Goal: Transaction & Acquisition: Book appointment/travel/reservation

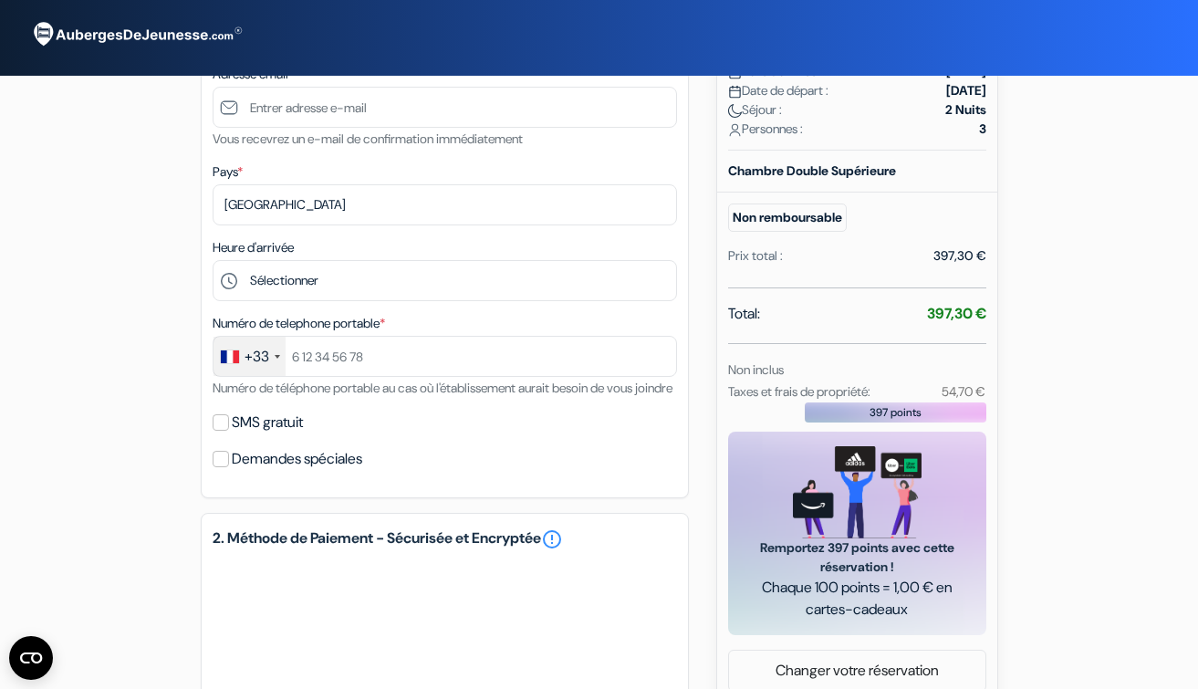
scroll to position [325, 0]
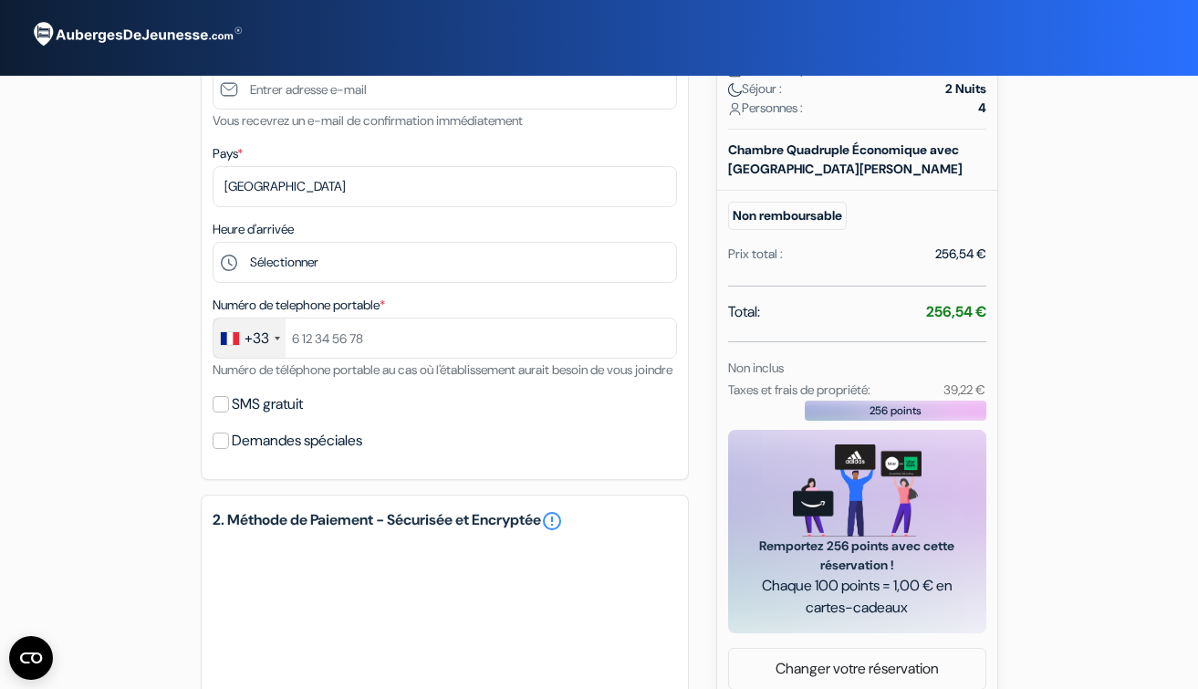
scroll to position [333, 0]
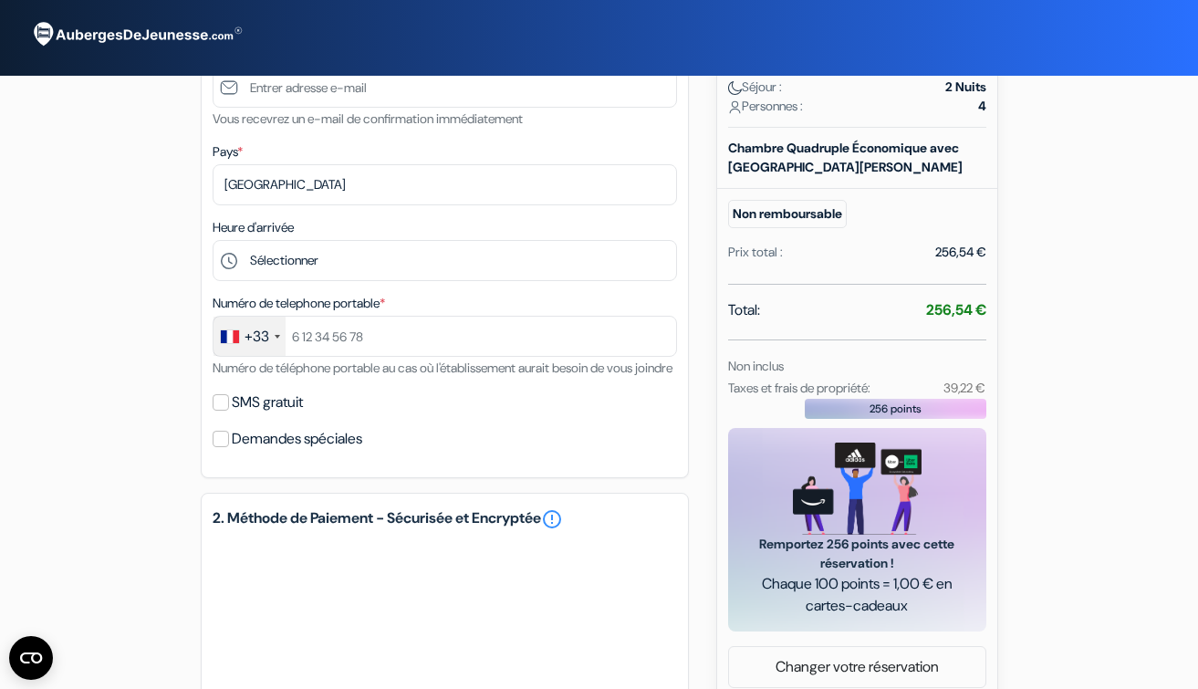
drag, startPoint x: 943, startPoint y: 388, endPoint x: 1003, endPoint y: 401, distance: 61.6
click at [998, 388] on div "add_box Auberge B47 Baronstigur 47, Reykjavik, Islande Détails de l'établisseme…" at bounding box center [599, 381] width 1040 height 1235
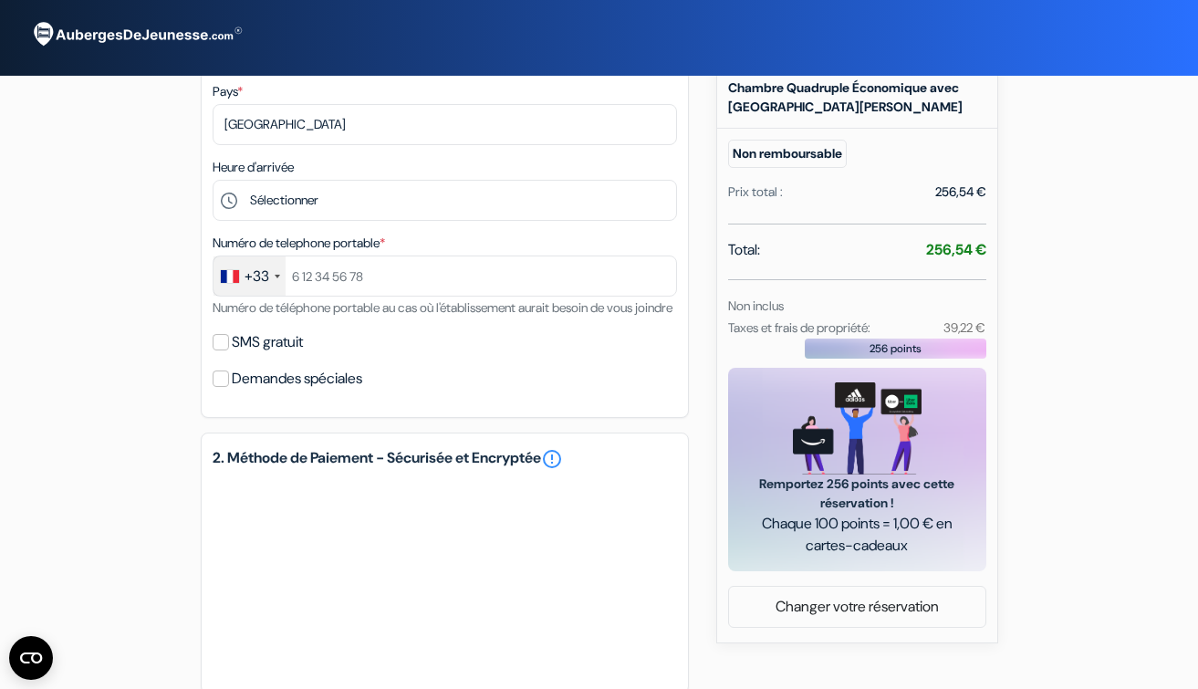
scroll to position [379, 0]
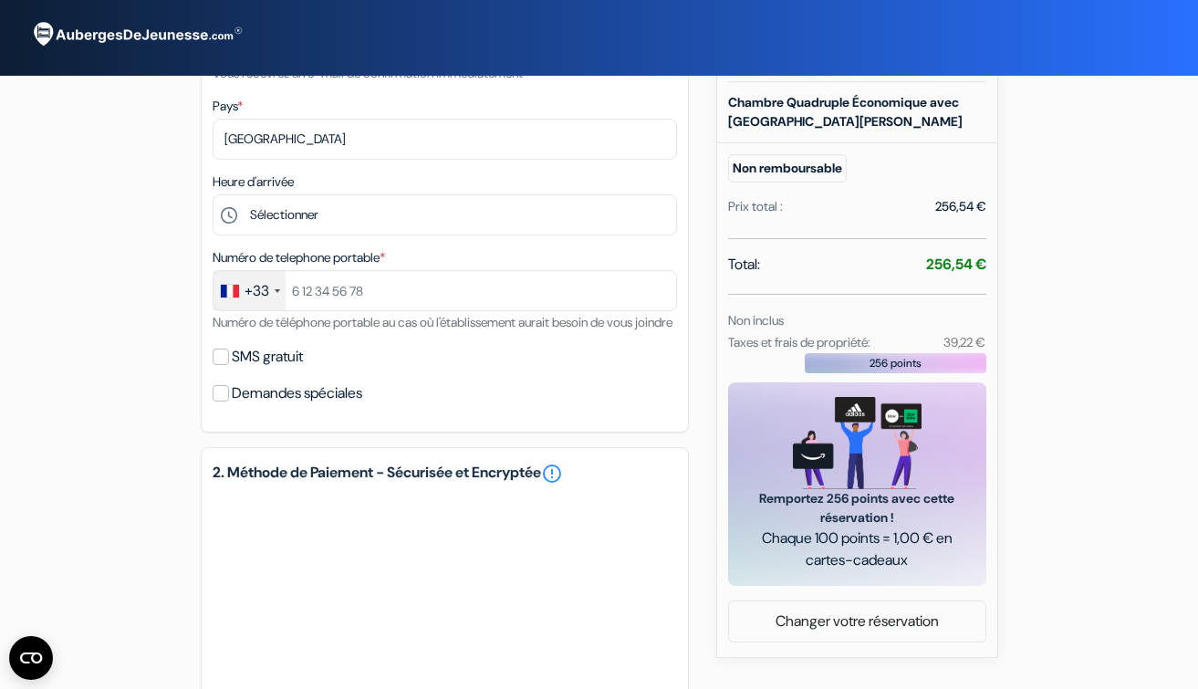
click at [867, 336] on small "Taxes et frais de propriété:" at bounding box center [799, 342] width 142 height 16
drag, startPoint x: 984, startPoint y: 340, endPoint x: 1015, endPoint y: 340, distance: 31.0
click at [1015, 340] on div "add_box Auberge B47 Baronstigur 47, Reykjavik, Islande Détails de l'établisseme…" at bounding box center [599, 335] width 1040 height 1235
click at [958, 340] on small "39,22 €" at bounding box center [965, 342] width 42 height 16
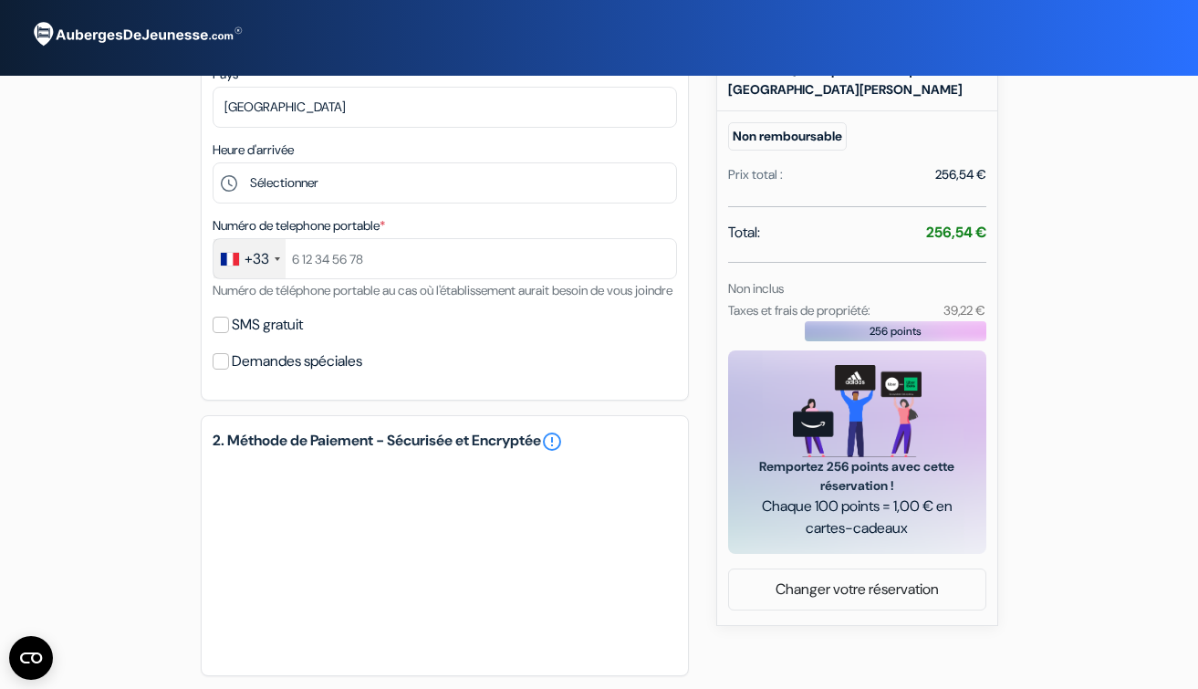
scroll to position [413, 0]
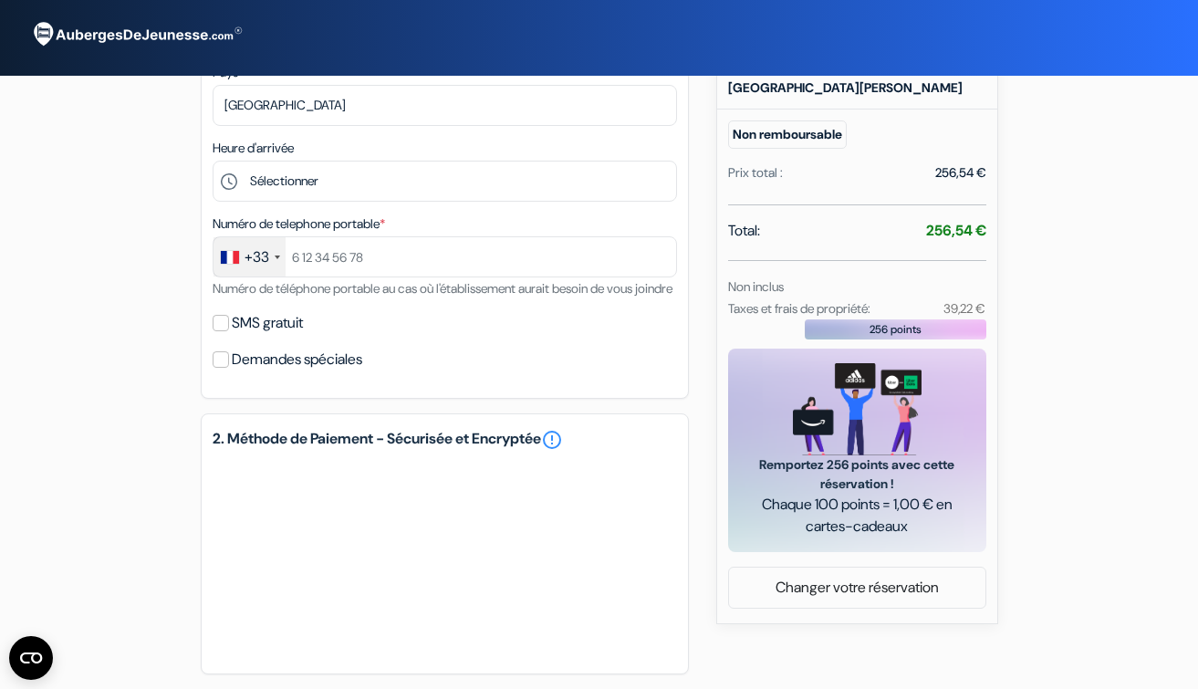
drag, startPoint x: 939, startPoint y: 298, endPoint x: 998, endPoint y: 304, distance: 58.7
click at [998, 304] on div "Nouvelle Réservation Détails de la réservation Auberge B47 Baronstigur 47, Reyk…" at bounding box center [857, 154] width 282 height 940
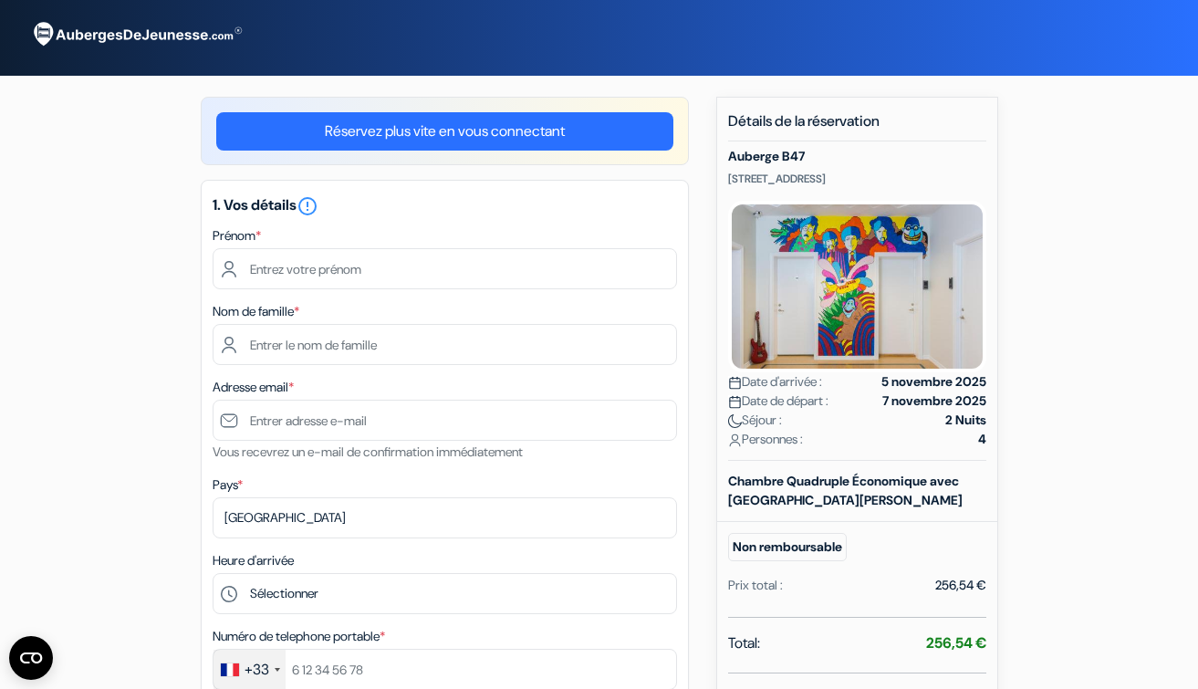
scroll to position [0, 0]
